Goal: Task Accomplishment & Management: Manage account settings

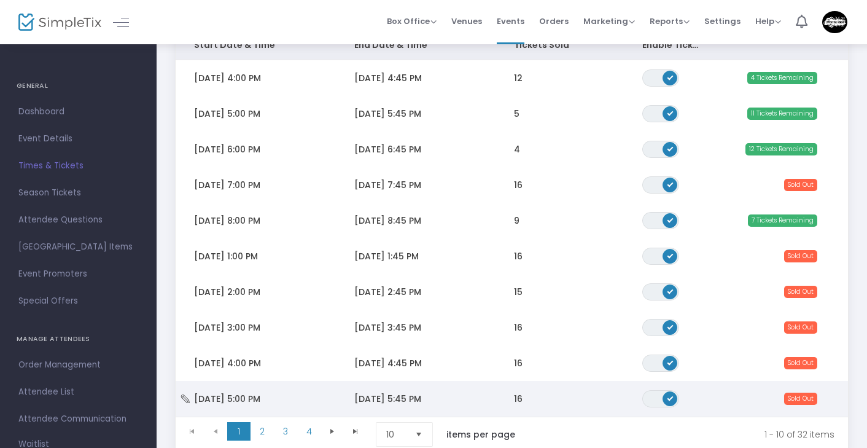
scroll to position [168, 0]
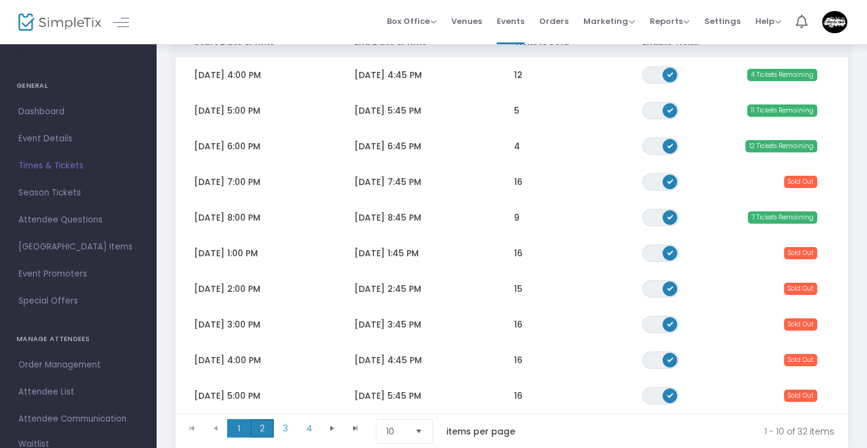
click at [268, 426] on span "2" at bounding box center [262, 428] width 23 height 18
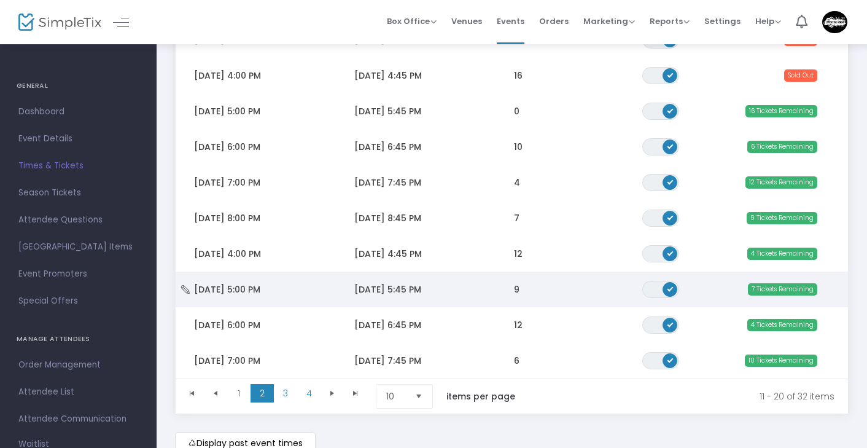
scroll to position [201, 0]
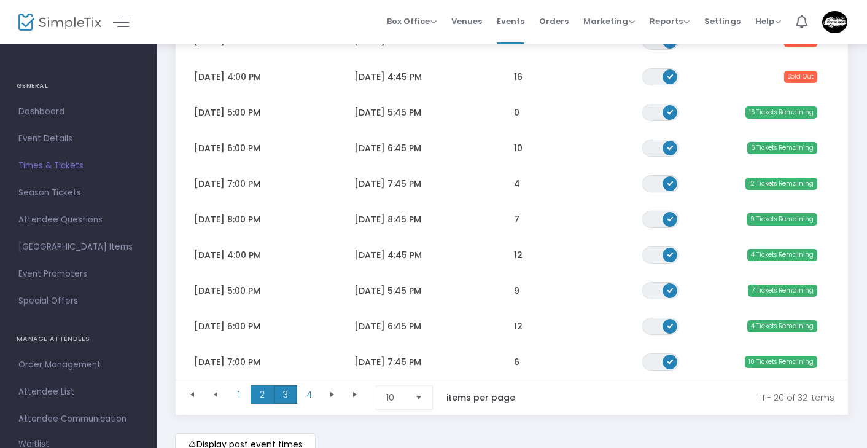
click at [290, 396] on span "3" at bounding box center [285, 394] width 23 height 18
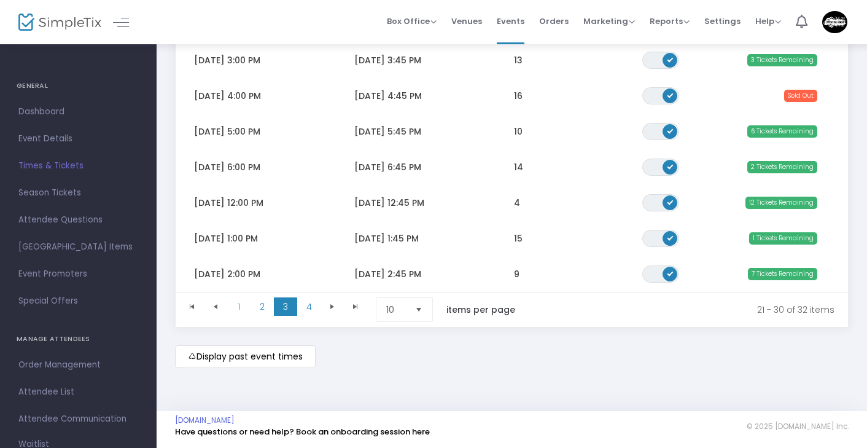
scroll to position [293, 0]
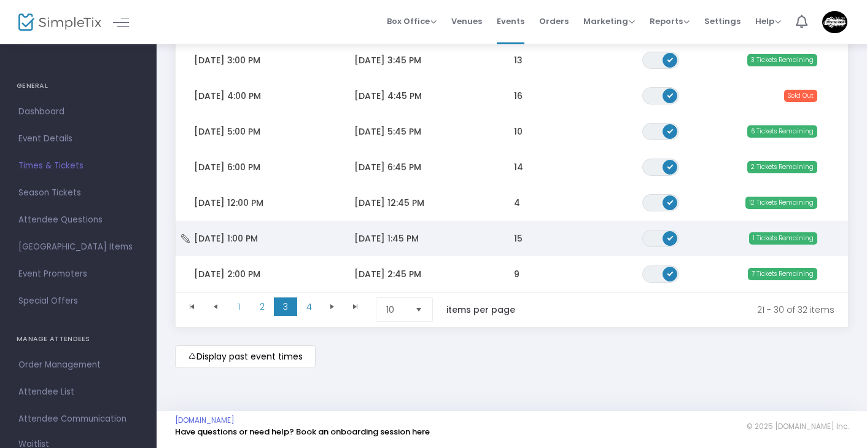
click at [439, 236] on td "[DATE] 1:45 PM" at bounding box center [416, 239] width 160 height 36
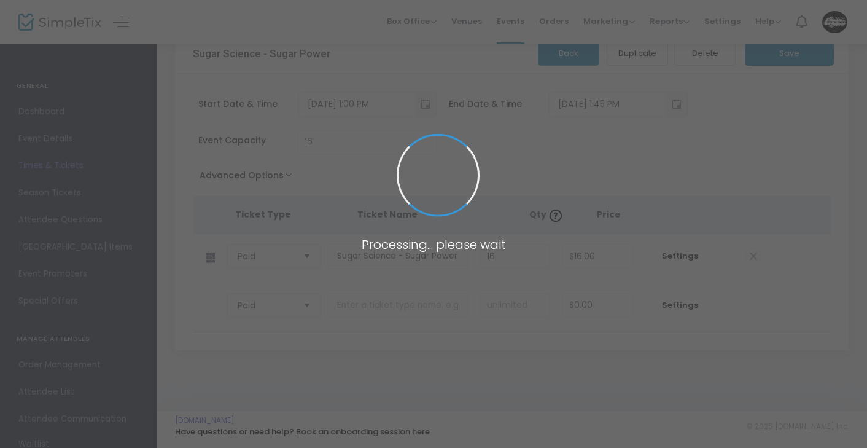
scroll to position [31, 0]
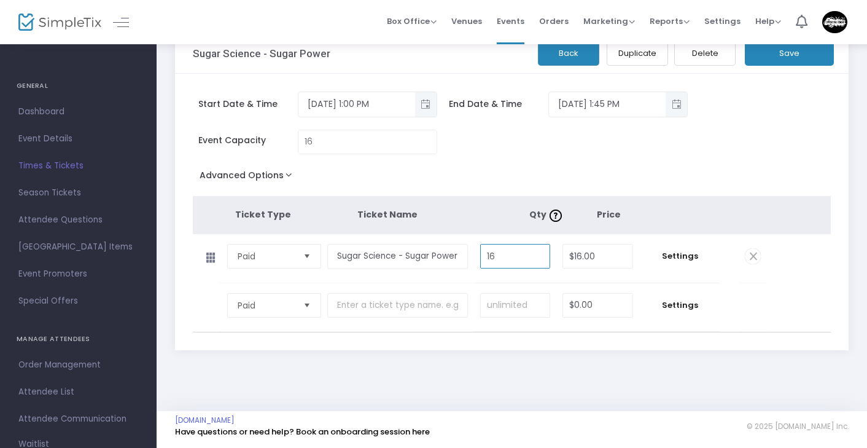
click at [526, 257] on input "16" at bounding box center [515, 255] width 69 height 23
type input "15"
click at [794, 48] on button "Save" at bounding box center [789, 53] width 89 height 25
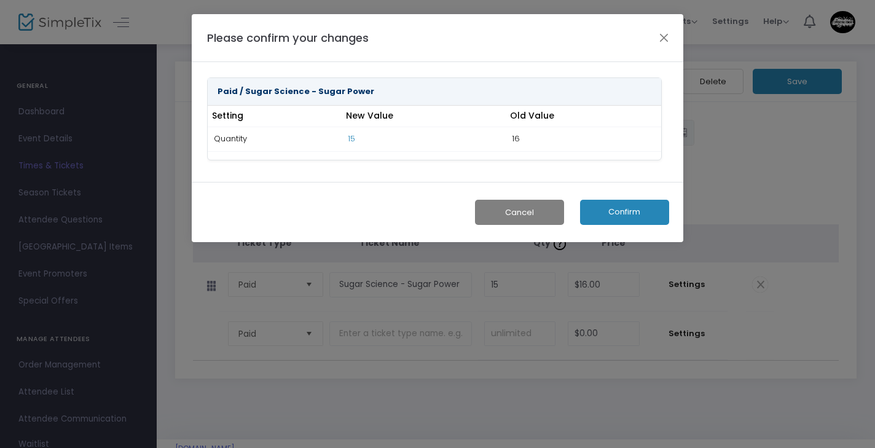
click at [644, 216] on button "Confirm" at bounding box center [624, 212] width 89 height 25
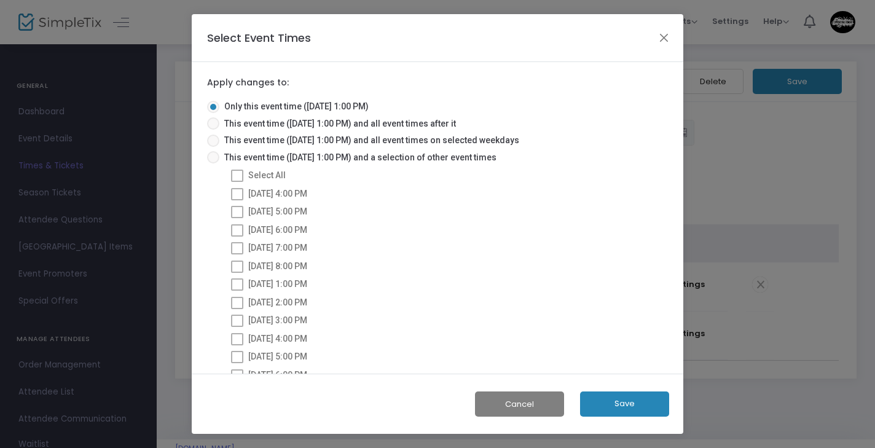
click at [631, 401] on button "Save" at bounding box center [624, 403] width 89 height 25
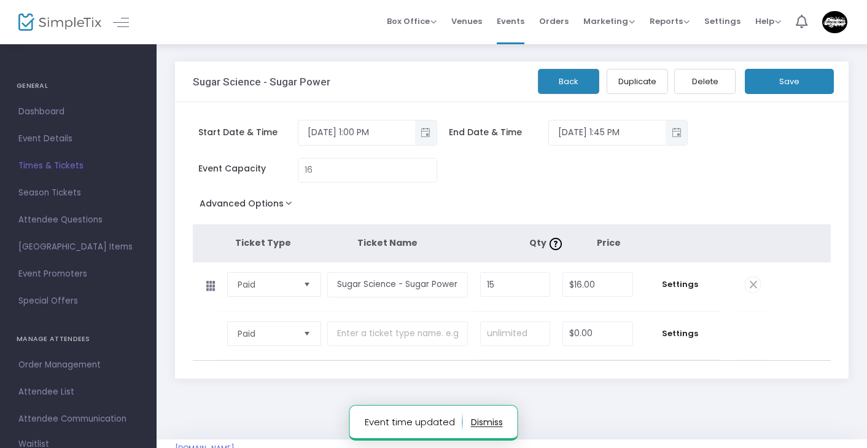
click at [547, 83] on button "Back" at bounding box center [568, 81] width 61 height 25
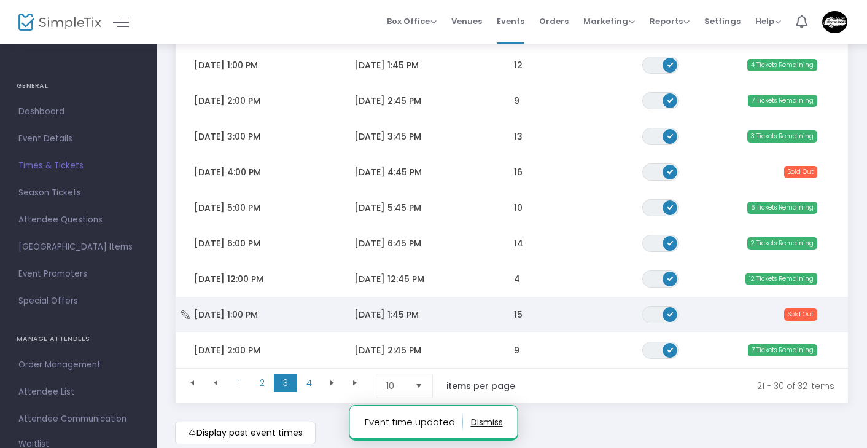
scroll to position [263, 0]
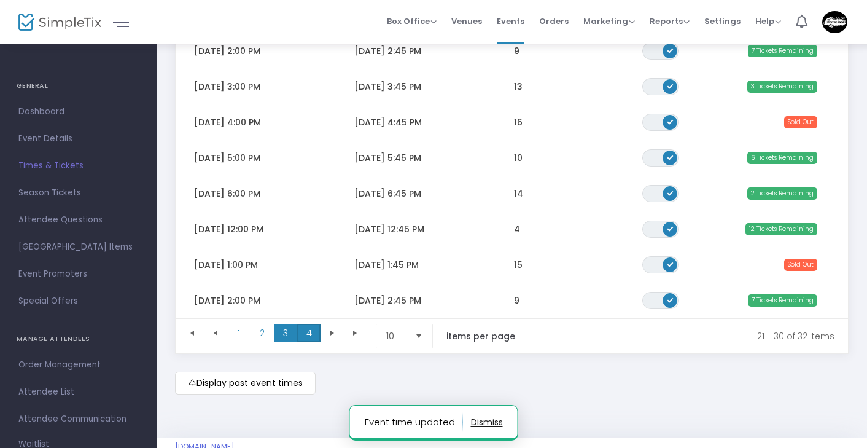
click at [311, 329] on span "4" at bounding box center [308, 333] width 23 height 18
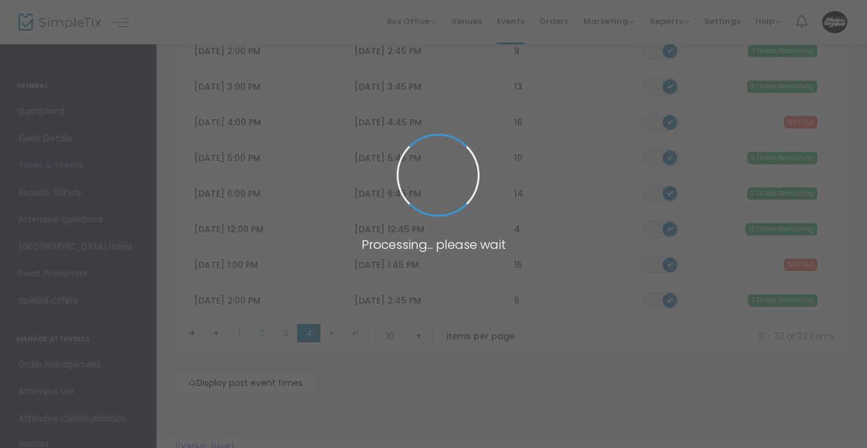
scroll to position [8, 0]
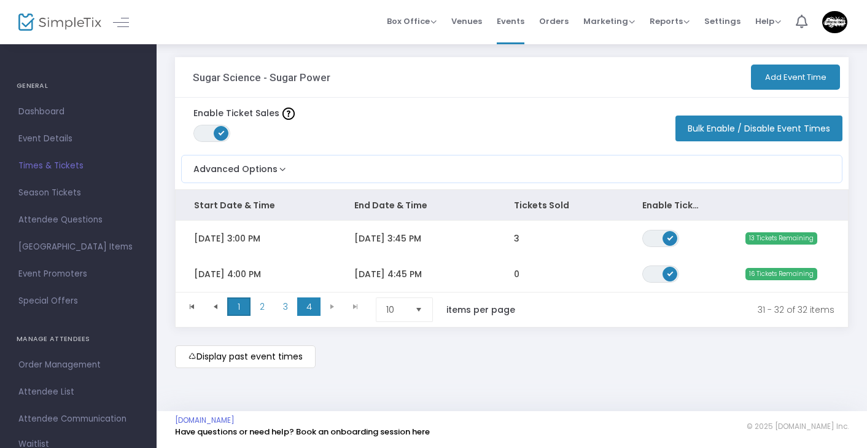
click at [237, 302] on span "1" at bounding box center [238, 306] width 23 height 18
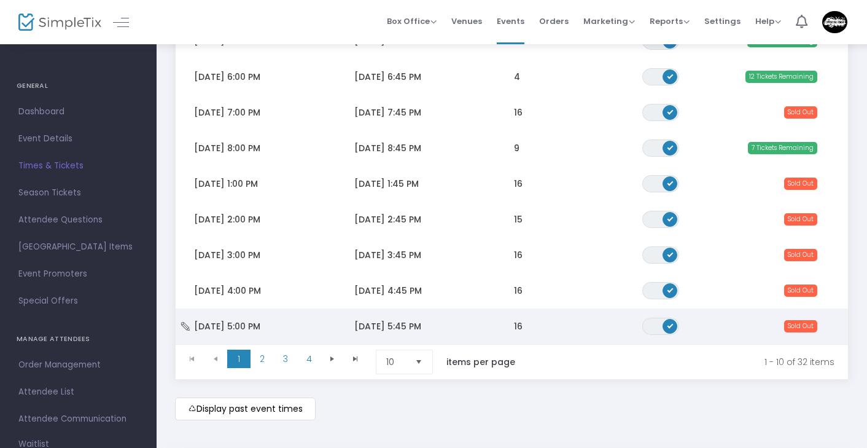
scroll to position [246, 0]
